Goal: Information Seeking & Learning: Compare options

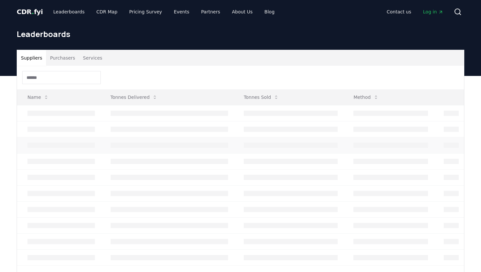
scroll to position [49, 0]
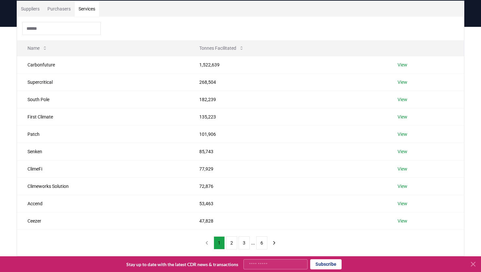
click at [91, 11] on button "Services" at bounding box center [87, 9] width 25 height 16
click at [407, 63] on link "View" at bounding box center [402, 64] width 10 height 7
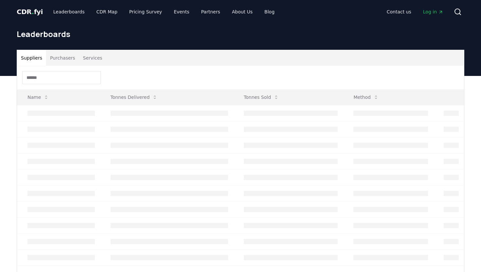
scroll to position [49, 0]
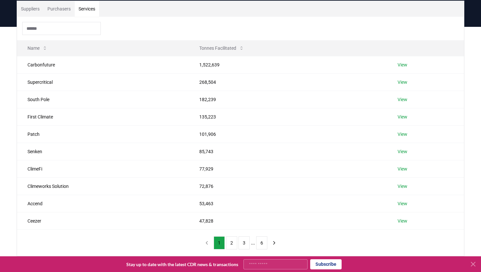
click at [92, 12] on button "Services" at bounding box center [87, 9] width 25 height 16
click at [407, 100] on link "View" at bounding box center [402, 99] width 10 height 7
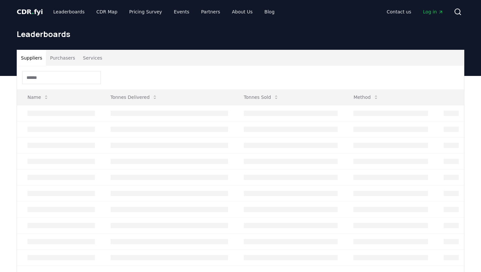
scroll to position [49, 0]
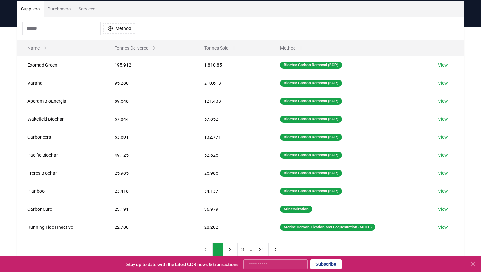
click at [91, 9] on button "Services" at bounding box center [87, 9] width 25 height 16
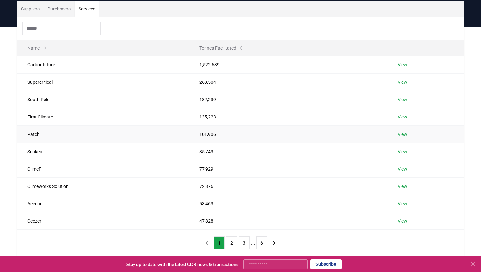
click at [402, 133] on link "View" at bounding box center [402, 134] width 10 height 7
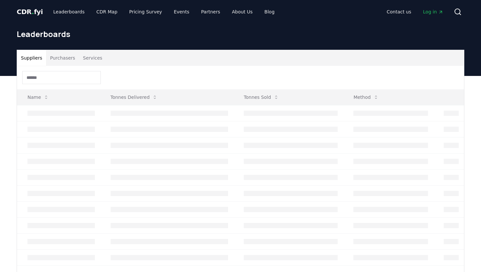
scroll to position [49, 0]
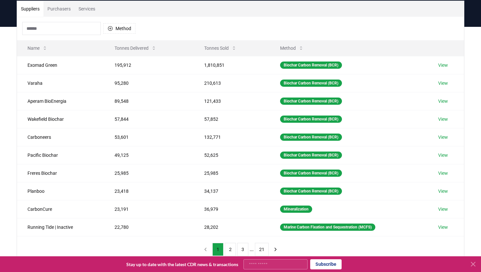
click at [90, 8] on button "Services" at bounding box center [87, 9] width 25 height 16
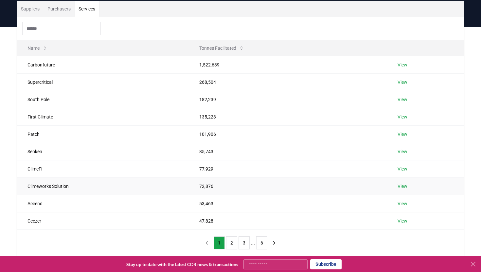
click at [406, 186] on link "View" at bounding box center [402, 186] width 10 height 7
